Goal: Task Accomplishment & Management: Use online tool/utility

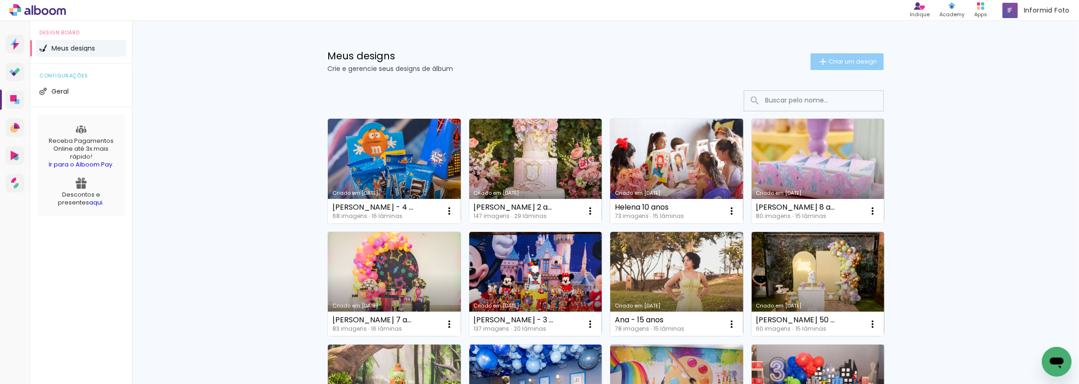
click at [835, 64] on span "Criar um design" at bounding box center [853, 61] width 48 height 6
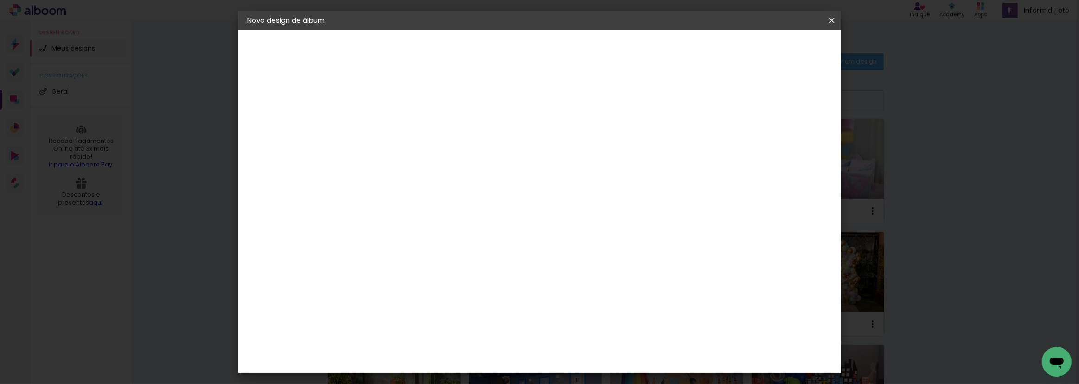
click at [399, 117] on input at bounding box center [399, 124] width 0 height 14
type input "[PERSON_NAME] 4 anos"
type paper-input "[PERSON_NAME] 4 anos"
click at [494, 55] on paper-button "Avançar" at bounding box center [471, 49] width 45 height 16
click at [573, 149] on paper-item "Tamanho Livre" at bounding box center [528, 141] width 89 height 20
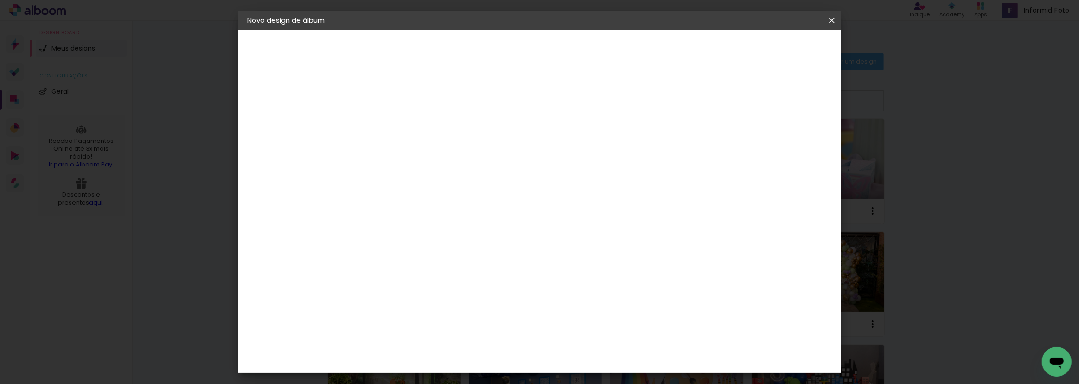
click at [0, 0] on slot "Tamanho Livre" at bounding box center [0, 0] width 0 height 0
click at [573, 43] on paper-button "Avançar" at bounding box center [549, 49] width 45 height 16
click at [378, 265] on input "30" at bounding box center [370, 264] width 24 height 14
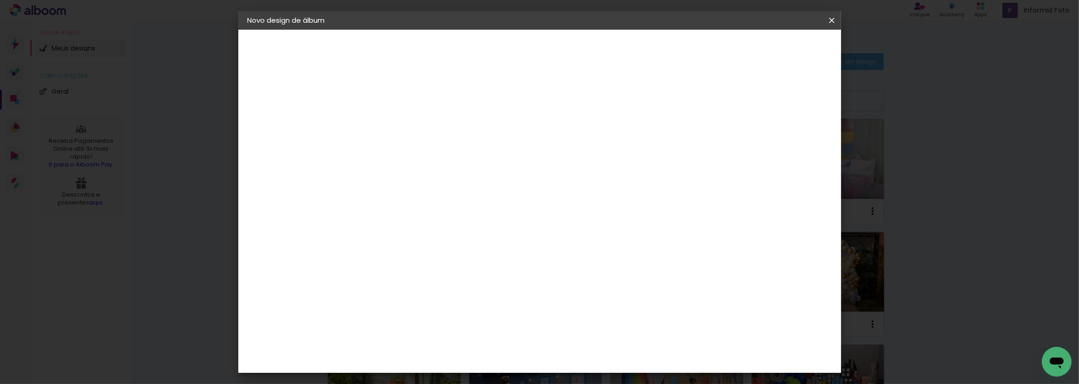
type input "20"
type paper-input "20"
click at [594, 242] on input "60" at bounding box center [591, 243] width 24 height 14
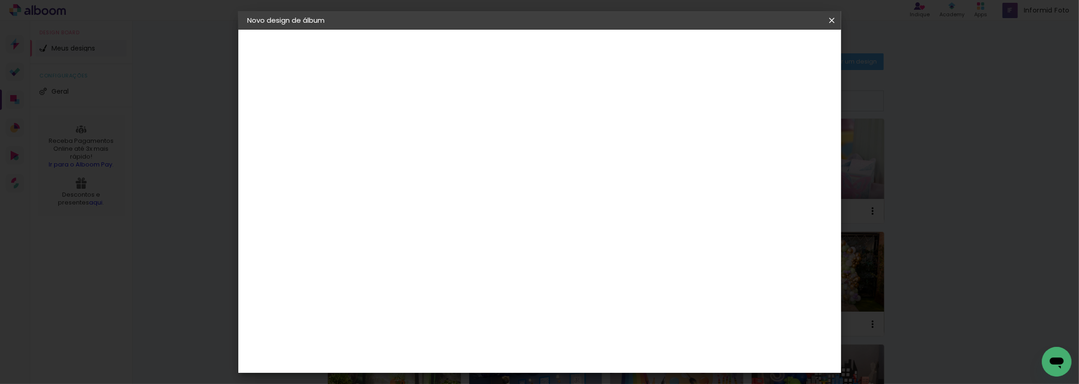
type input "50"
type paper-input "50"
click at [775, 47] on span "Iniciar design" at bounding box center [753, 49] width 42 height 6
